Goal: Task Accomplishment & Management: Complete application form

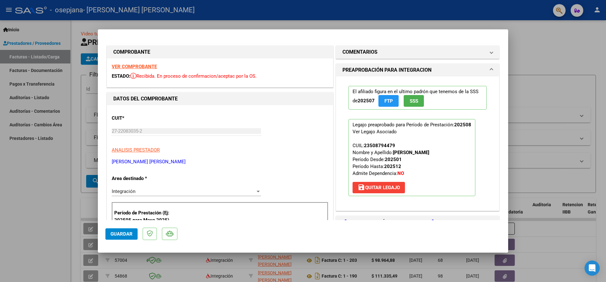
scroll to position [158, 0]
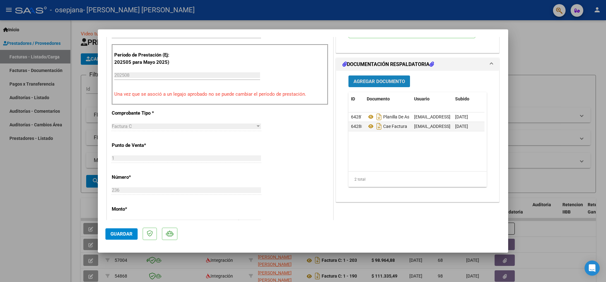
click at [373, 80] on span "Agregar Documento" at bounding box center [379, 82] width 51 height 6
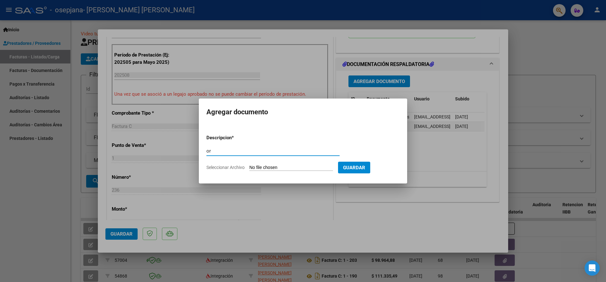
type input "o"
type input "orden de pago agosto"
click at [227, 168] on span "Seleccionar Archivo" at bounding box center [226, 167] width 38 height 5
click at [250, 168] on input "Seleccionar Archivo" at bounding box center [292, 168] width 84 height 6
type input "C:\fakepath\orden de pago agosto osepjana.pdf"
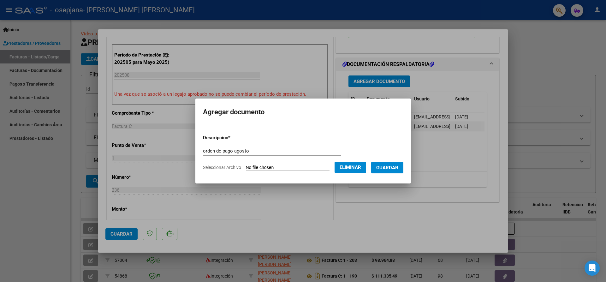
click at [542, 68] on div at bounding box center [303, 141] width 606 height 282
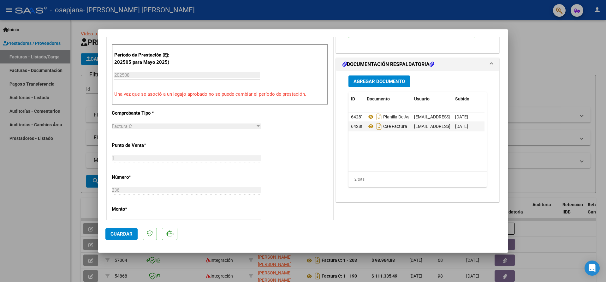
click at [365, 80] on span "Agregar Documento" at bounding box center [379, 82] width 51 height 6
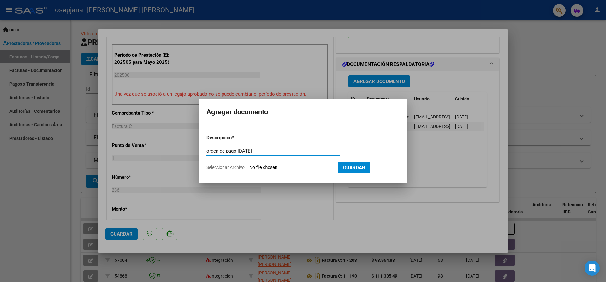
type input "orden de pago [DATE]"
click at [233, 168] on span "Seleccionar Archivo" at bounding box center [226, 167] width 38 height 5
click at [250, 168] on input "Seleccionar Archivo" at bounding box center [292, 168] width 84 height 6
type input "C:\fakepath\orden de pago agosto osepjana.pdf"
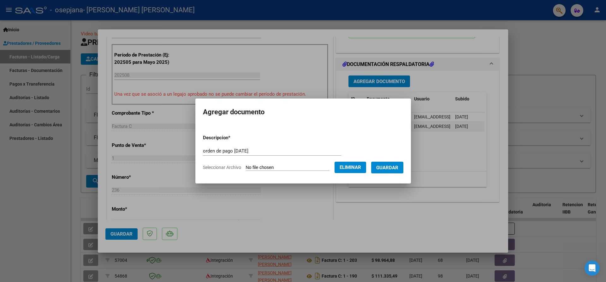
click at [395, 169] on span "Guardar" at bounding box center [387, 168] width 22 height 6
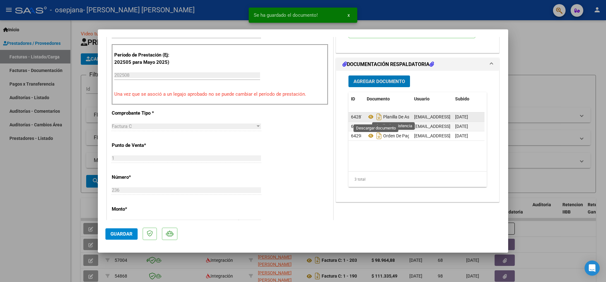
click at [376, 121] on icon "Descargar documento" at bounding box center [379, 117] width 8 height 10
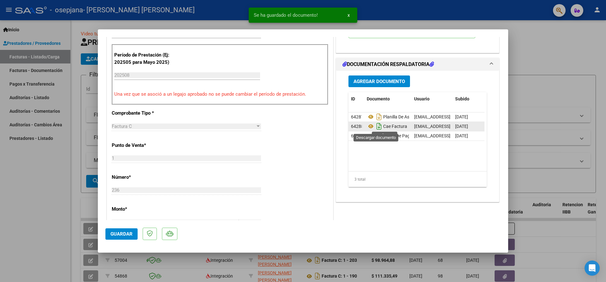
click at [376, 126] on icon "Descargar documento" at bounding box center [379, 126] width 8 height 10
click at [377, 136] on icon "Descargar documento" at bounding box center [379, 136] width 8 height 10
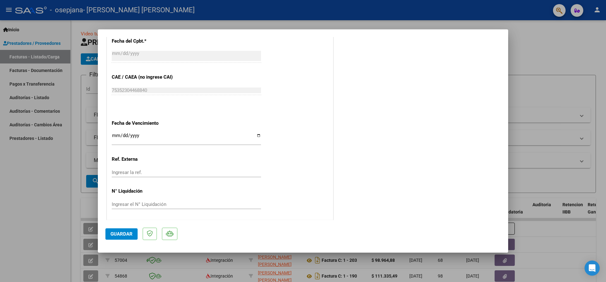
scroll to position [359, 0]
click at [124, 235] on span "Guardar" at bounding box center [122, 234] width 22 height 6
click at [114, 234] on span "Guardar" at bounding box center [122, 234] width 22 height 6
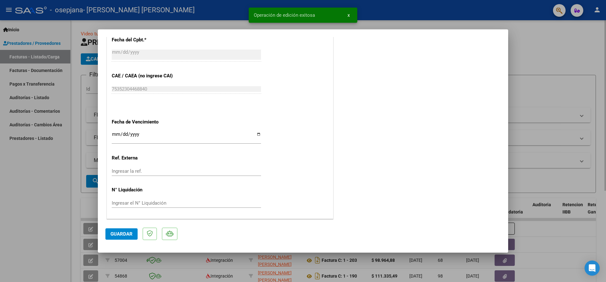
drag, startPoint x: 550, startPoint y: 47, endPoint x: 528, endPoint y: 53, distance: 23.2
click at [550, 47] on div at bounding box center [303, 141] width 606 height 282
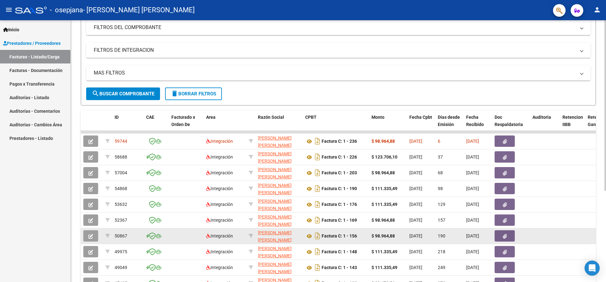
scroll to position [95, 0]
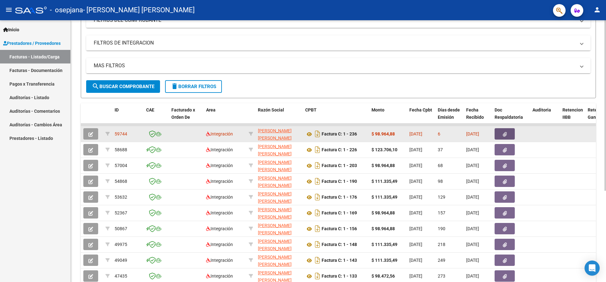
click at [504, 134] on icon "button" at bounding box center [505, 134] width 4 height 5
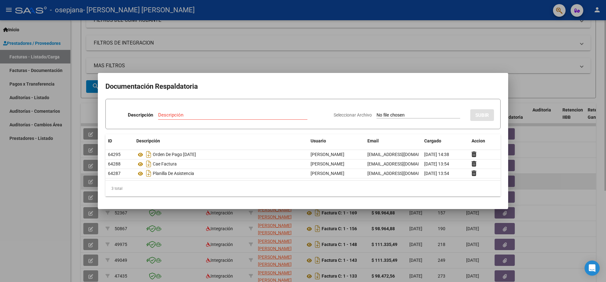
drag, startPoint x: 601, startPoint y: 168, endPoint x: 572, endPoint y: 180, distance: 31.7
click at [601, 168] on div at bounding box center [303, 141] width 606 height 282
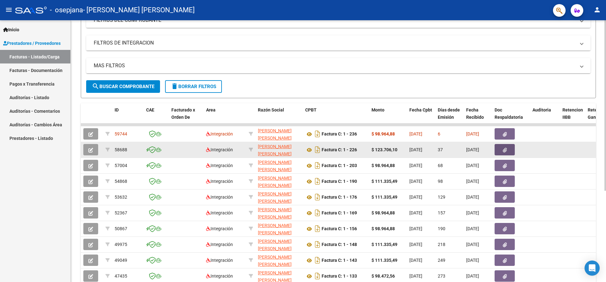
click at [504, 151] on icon "button" at bounding box center [505, 150] width 4 height 5
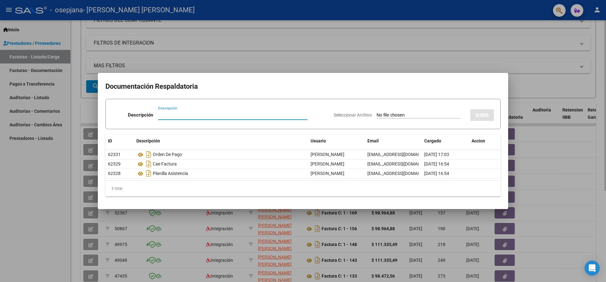
click at [606, 189] on div at bounding box center [303, 141] width 606 height 282
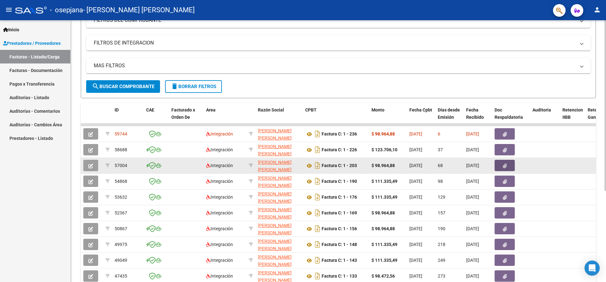
click at [506, 166] on icon "button" at bounding box center [505, 166] width 4 height 5
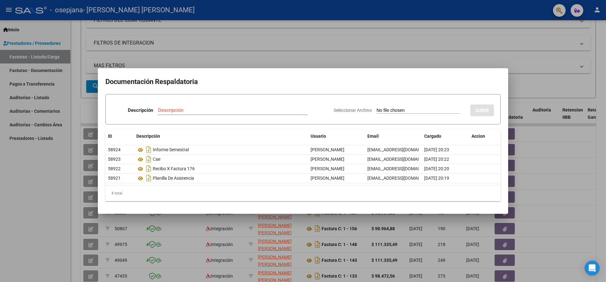
click at [524, 181] on div at bounding box center [303, 141] width 606 height 282
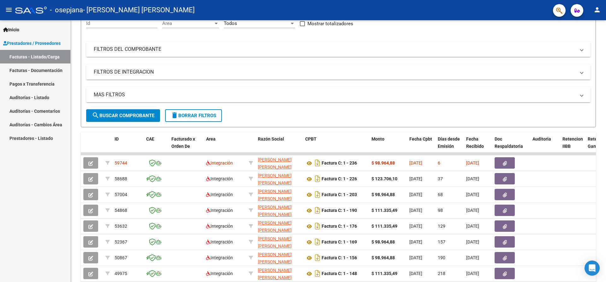
scroll to position [0, 0]
